Goal: Information Seeking & Learning: Check status

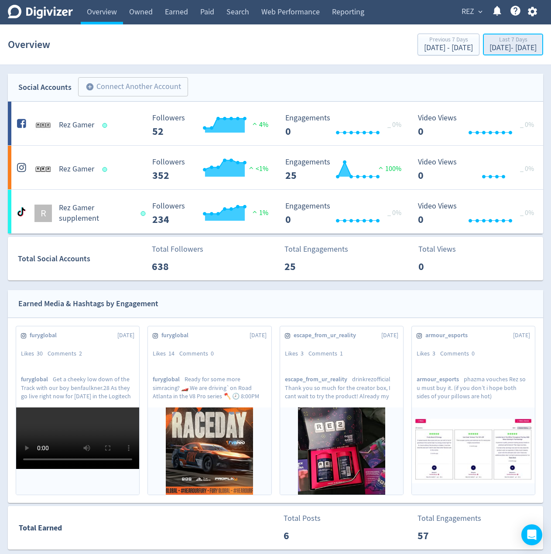
click at [490, 44] on div "Last 7 Days" at bounding box center [513, 40] width 47 height 7
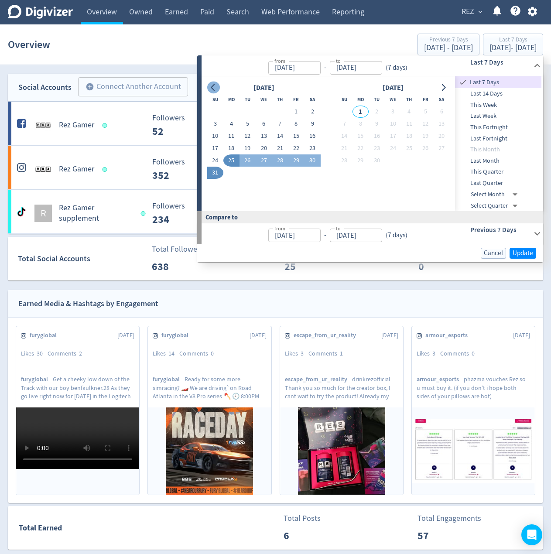
click at [213, 88] on icon "Go to previous month" at bounding box center [213, 87] width 7 height 7
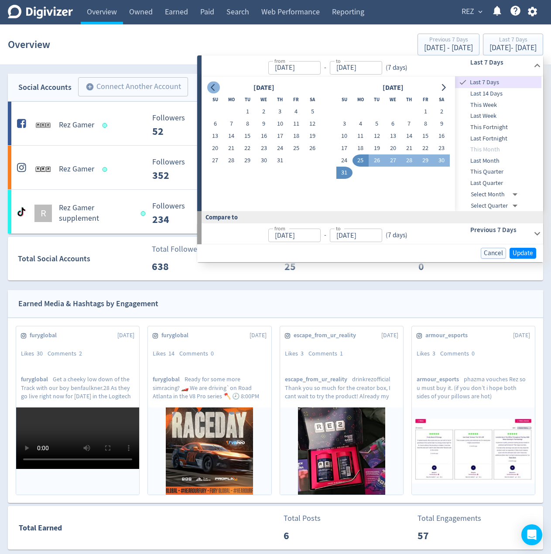
click at [213, 88] on icon "Go to previous month" at bounding box center [213, 87] width 7 height 7
click at [247, 116] on button "1" at bounding box center [248, 112] width 16 height 12
type input "[DATE]"
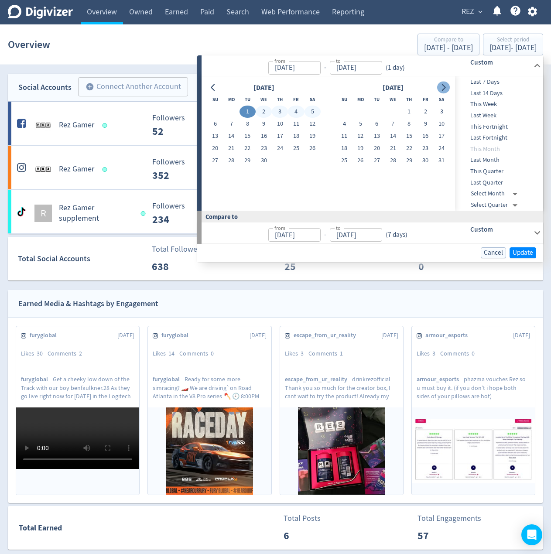
click at [447, 85] on icon "Go to next month" at bounding box center [443, 87] width 7 height 7
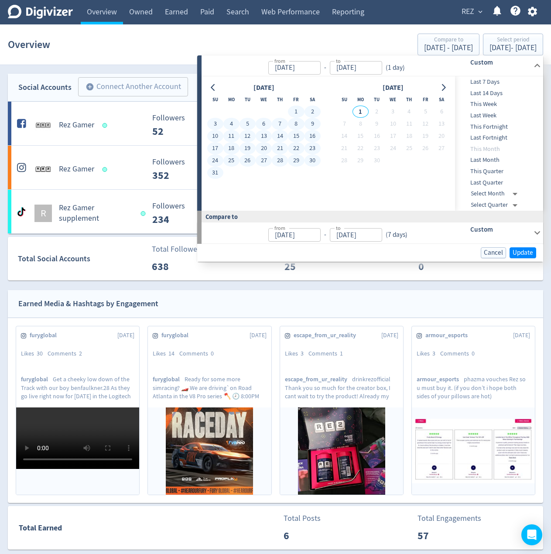
click at [216, 171] on button "31" at bounding box center [215, 173] width 16 height 12
type input "[DATE]"
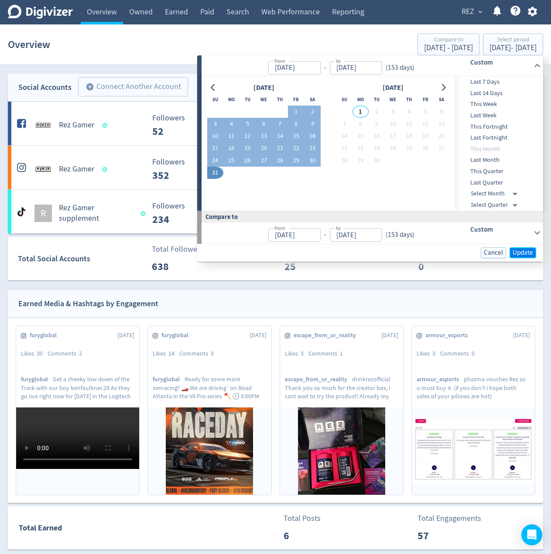
click at [516, 255] on span "Update" at bounding box center [523, 253] width 21 height 7
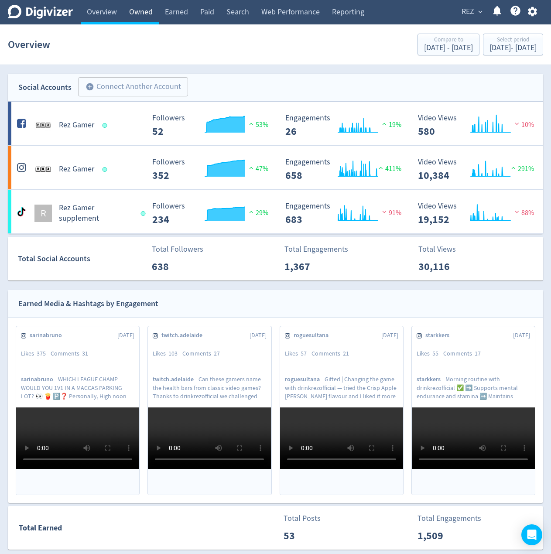
click at [141, 12] on link "Owned" at bounding box center [141, 12] width 36 height 24
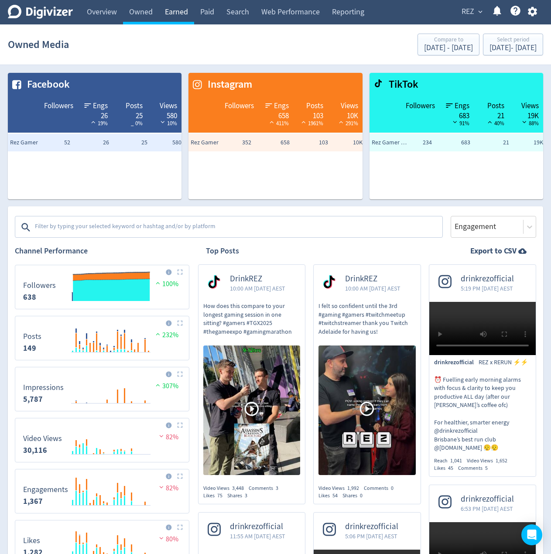
click at [182, 11] on link "Earned" at bounding box center [176, 12] width 35 height 24
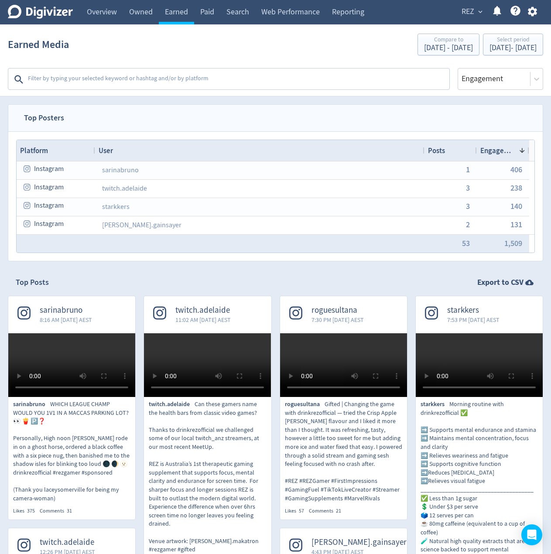
click at [497, 152] on span "Engagement" at bounding box center [498, 151] width 35 height 10
click at [496, 85] on div at bounding box center [494, 78] width 67 height 13
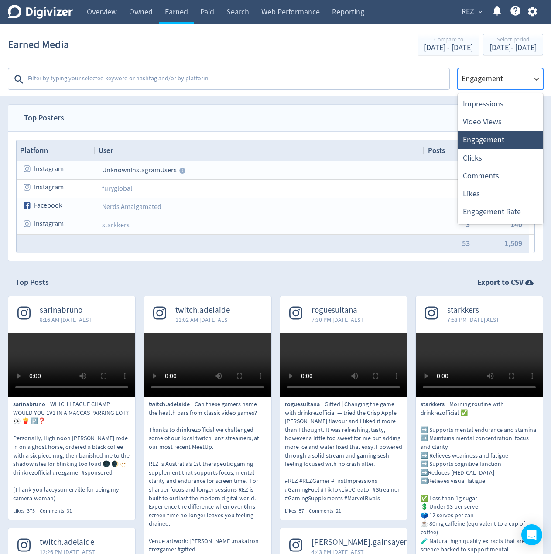
click at [484, 107] on div "Impressions" at bounding box center [501, 104] width 86 height 18
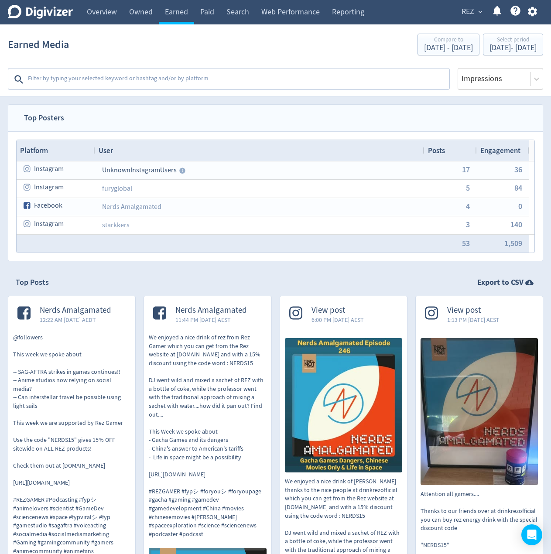
drag, startPoint x: 447, startPoint y: 121, endPoint x: 478, endPoint y: 117, distance: 31.2
drag, startPoint x: 248, startPoint y: 400, endPoint x: 265, endPoint y: 228, distance: 172.8
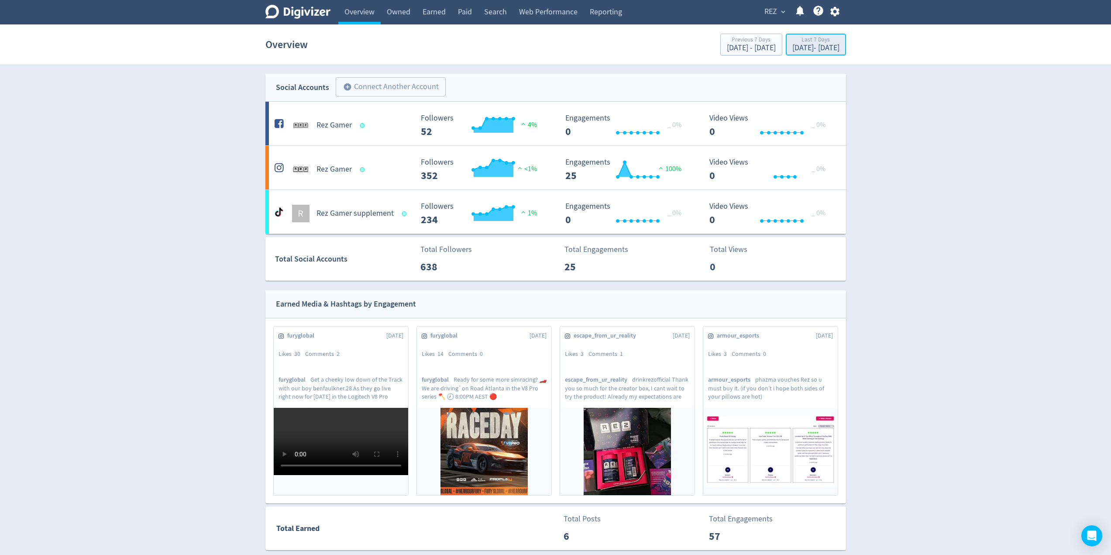
click at [792, 44] on div "[DATE] - [DATE]" at bounding box center [815, 48] width 47 height 8
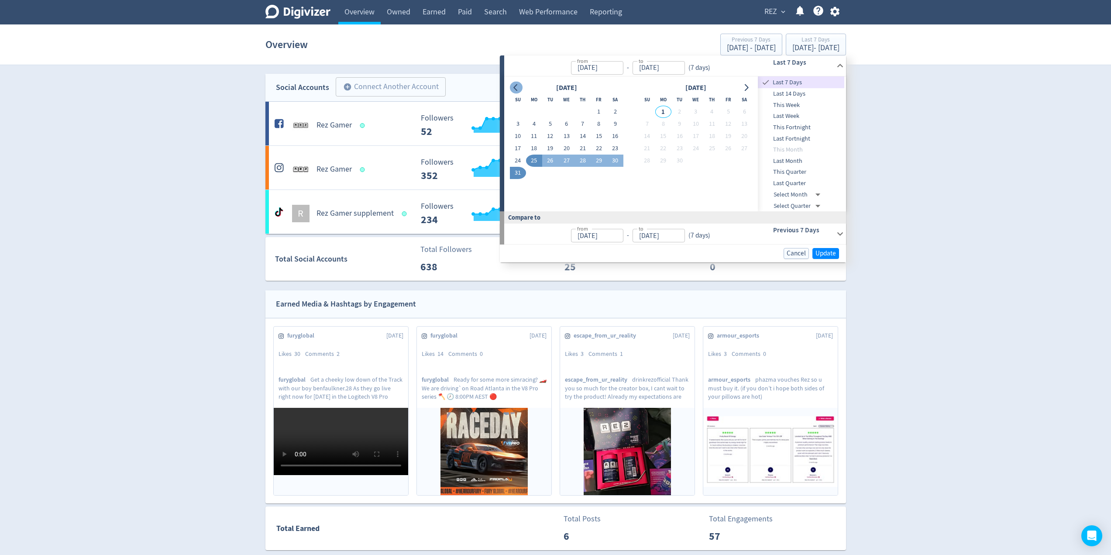
click at [520, 88] on button "Go to previous month" at bounding box center [516, 88] width 13 height 12
click at [546, 111] on button "1" at bounding box center [550, 112] width 16 height 12
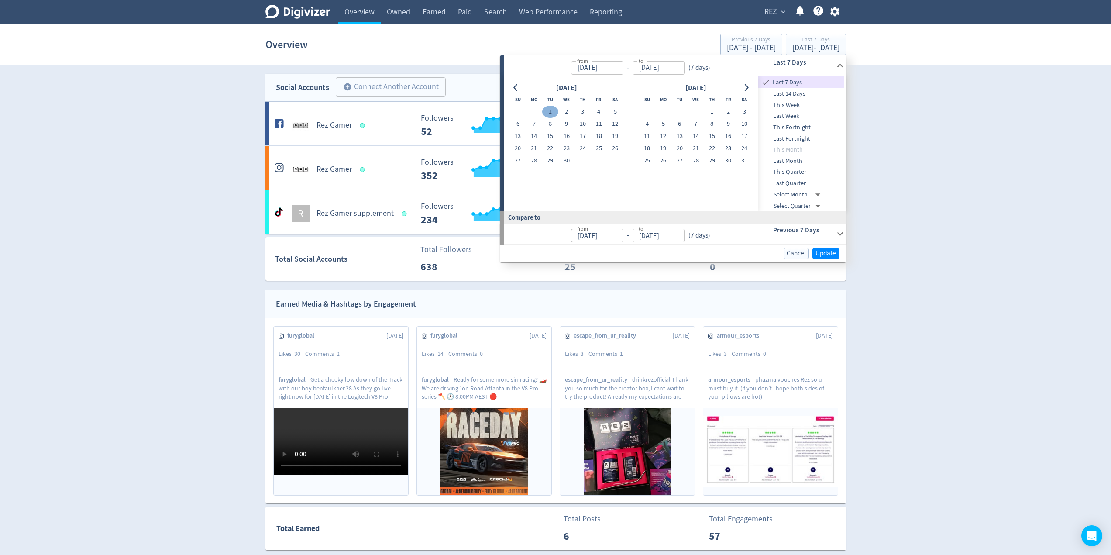
type input "[DATE]"
click at [740, 84] on div at bounding box center [746, 88] width 13 height 13
click at [746, 86] on icon "Go to next month" at bounding box center [747, 87] width 4 height 7
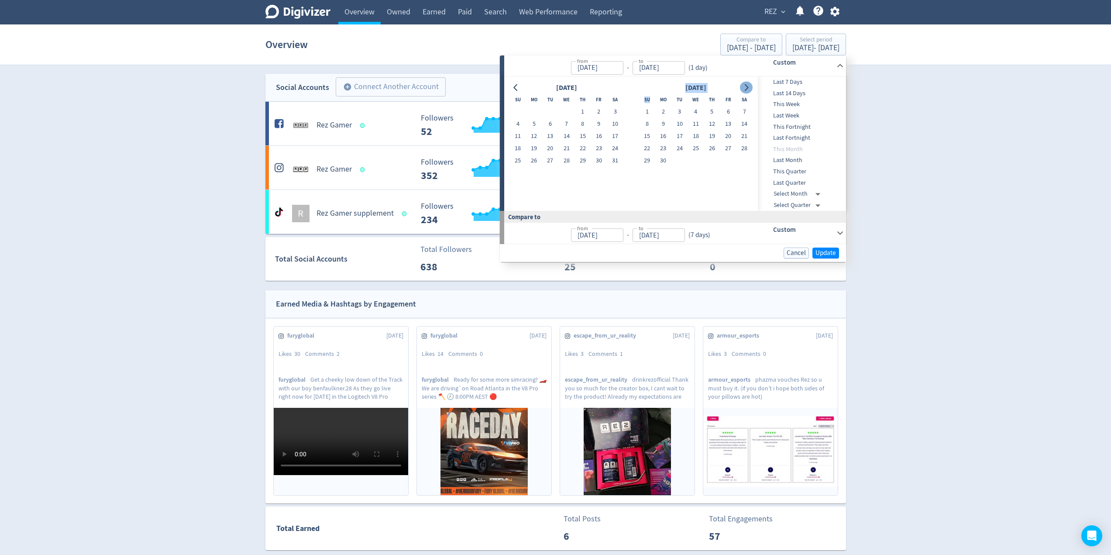
click at [746, 86] on icon "Go to next month" at bounding box center [747, 87] width 4 height 7
click at [518, 172] on button "31" at bounding box center [518, 173] width 16 height 12
type input "[DATE]"
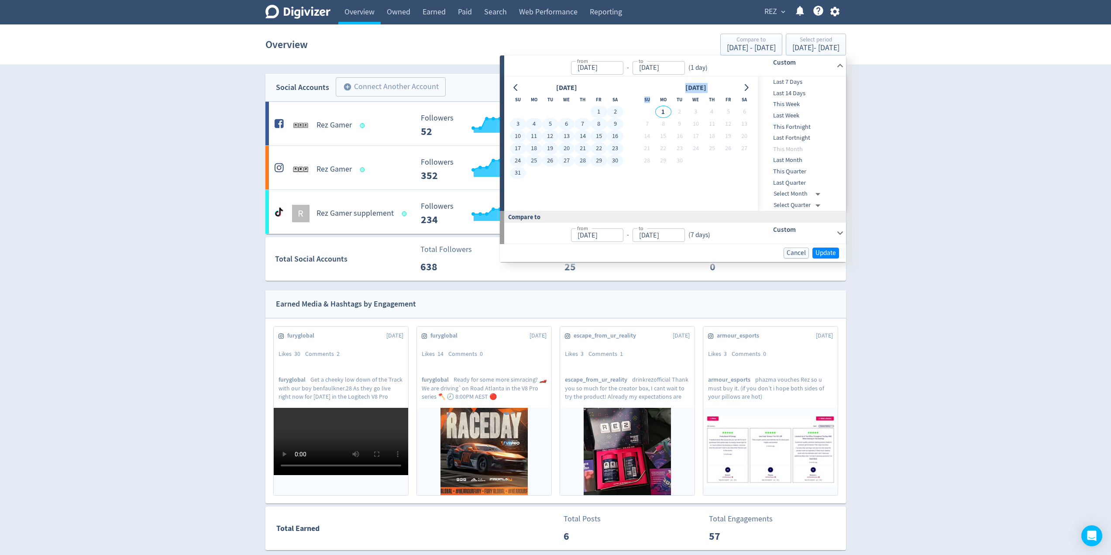
type input "[DATE]"
click at [832, 253] on span "Update" at bounding box center [825, 253] width 21 height 7
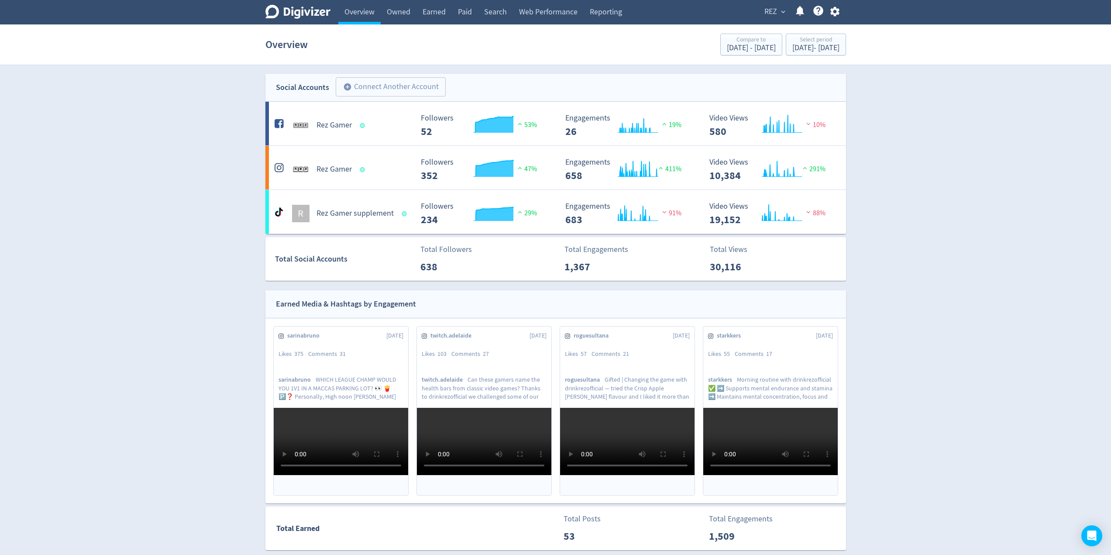
click at [438, 10] on link "Earned" at bounding box center [433, 12] width 35 height 24
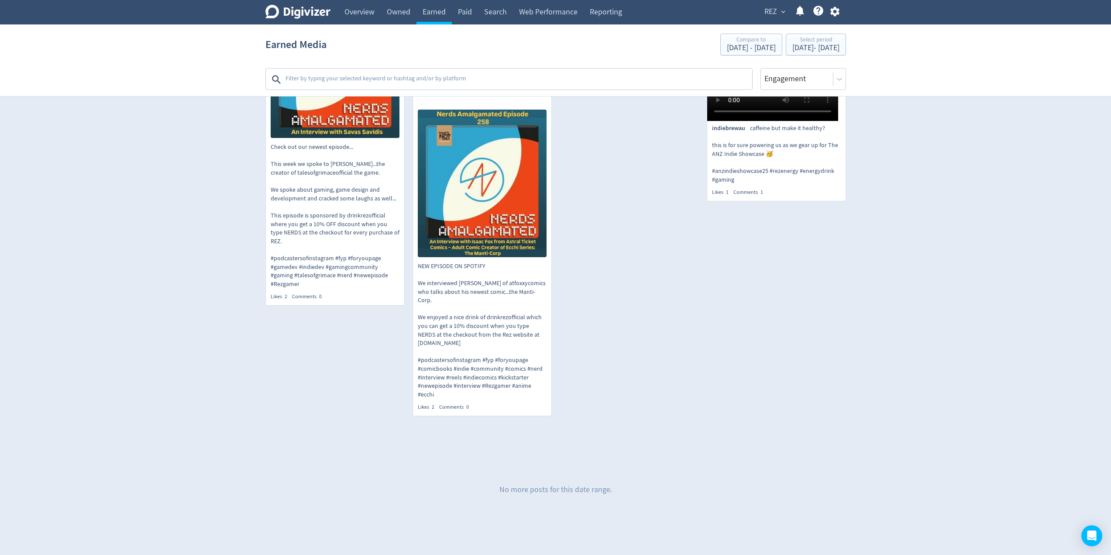
scroll to position [3623, 0]
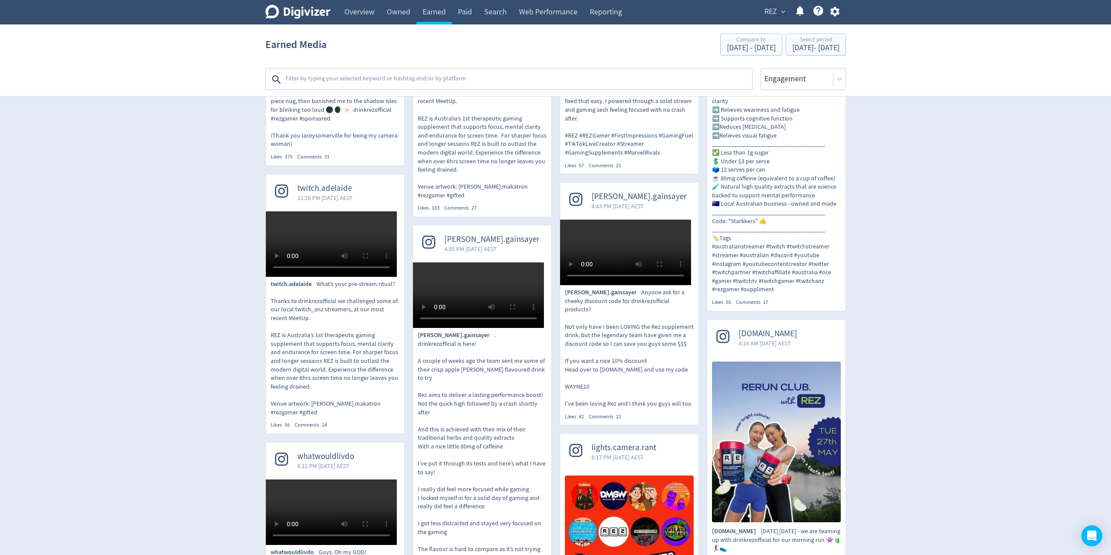
drag, startPoint x: 966, startPoint y: 283, endPoint x: 957, endPoint y: 221, distance: 62.7
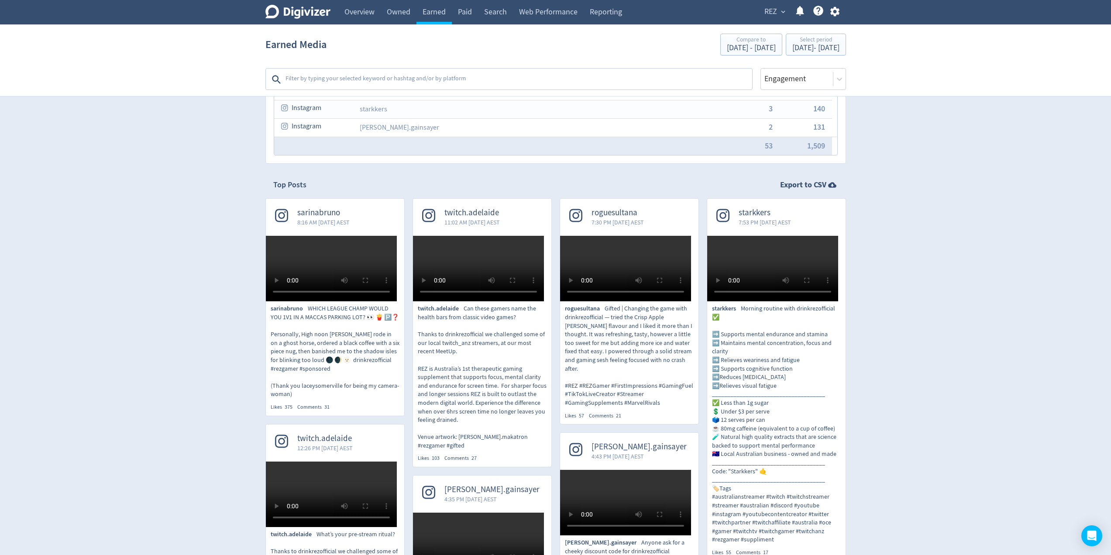
scroll to position [94, 0]
